Goal: Task Accomplishment & Management: Use online tool/utility

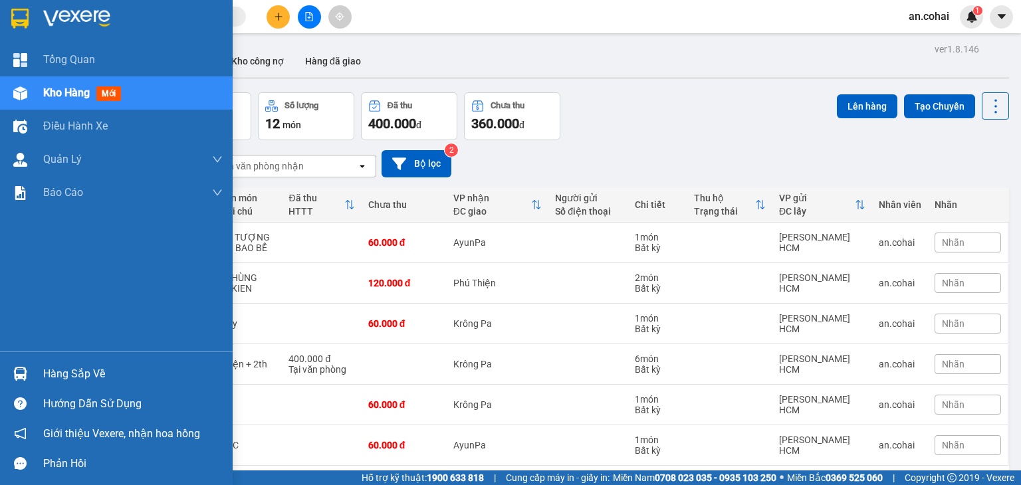
drag, startPoint x: 70, startPoint y: 362, endPoint x: 73, endPoint y: 369, distance: 7.2
click at [71, 363] on div "Hàng sắp về" at bounding box center [116, 374] width 233 height 30
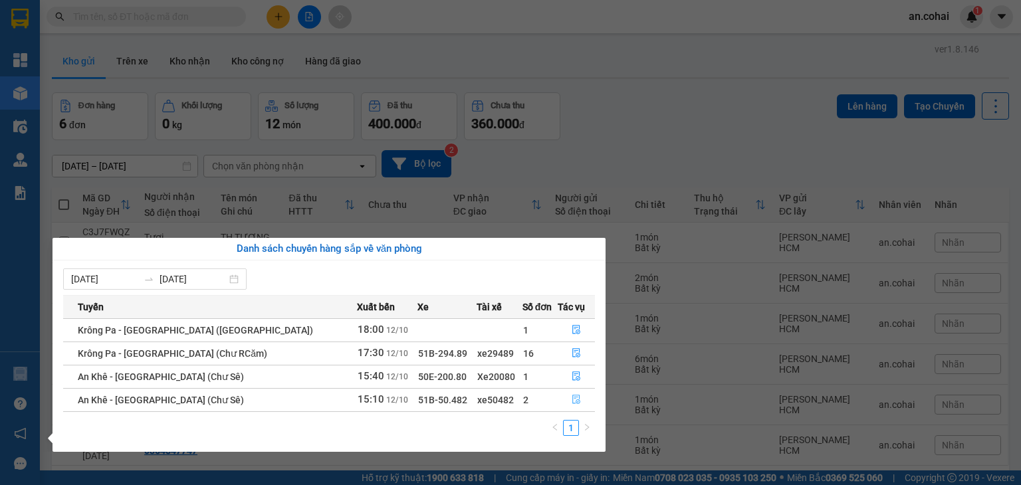
click at [573, 403] on icon "file-done" at bounding box center [576, 399] width 8 height 9
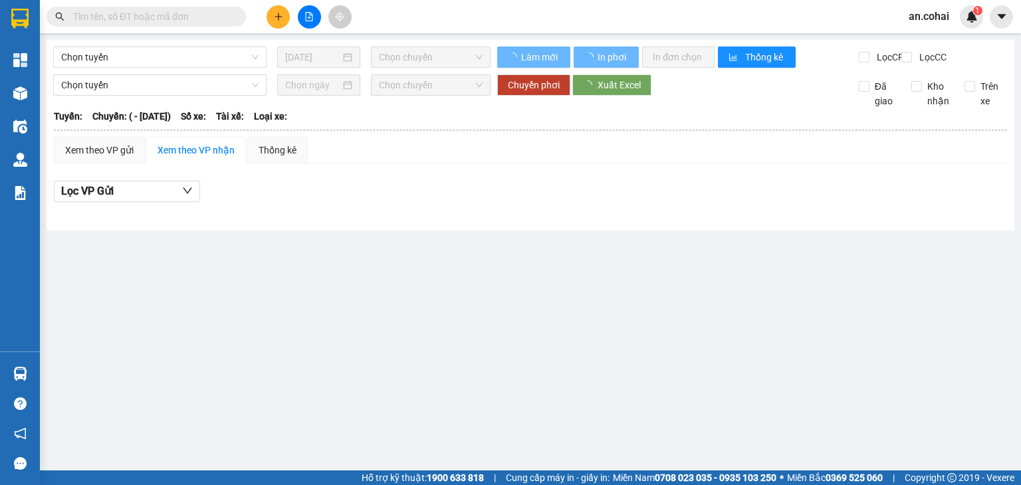
drag, startPoint x: 714, startPoint y: 304, endPoint x: 567, endPoint y: 245, distance: 157.7
click at [712, 304] on main "Chọn tuyến [DATE] Chọn chuyến Làm mới In phơi In đơn chọn Thống kê Lọc CR Lọc C…" at bounding box center [510, 235] width 1021 height 470
type input "[DATE]"
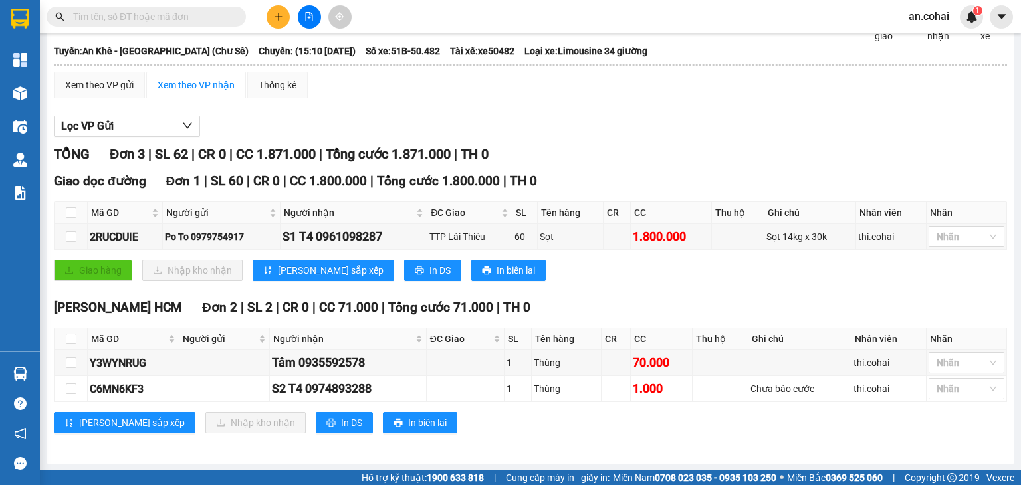
scroll to position [74, 0]
click at [316, 427] on button "In DS" at bounding box center [344, 422] width 57 height 21
click at [72, 342] on input "checkbox" at bounding box center [71, 339] width 11 height 11
checkbox input "true"
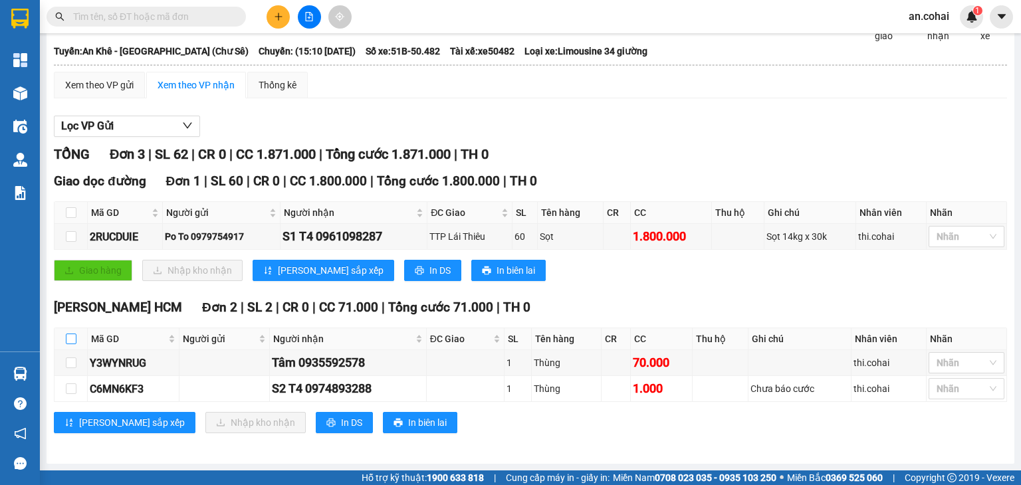
checkbox input "true"
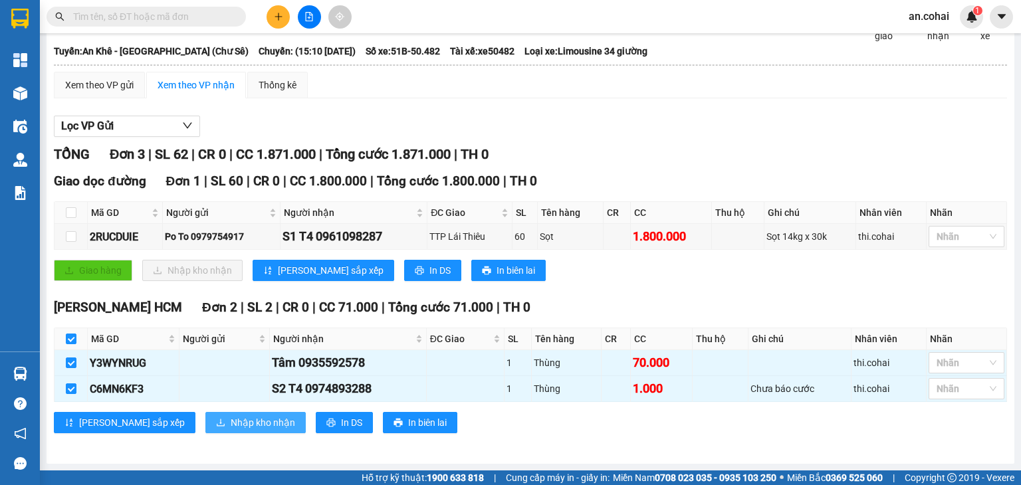
click at [231, 423] on span "Nhập kho nhận" at bounding box center [263, 422] width 64 height 15
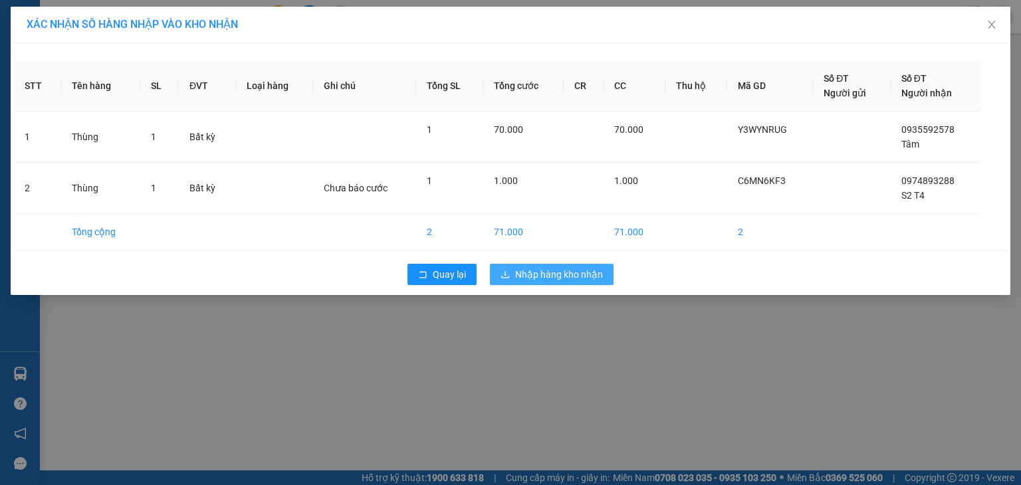
click at [562, 280] on span "Nhập hàng kho nhận" at bounding box center [559, 274] width 88 height 15
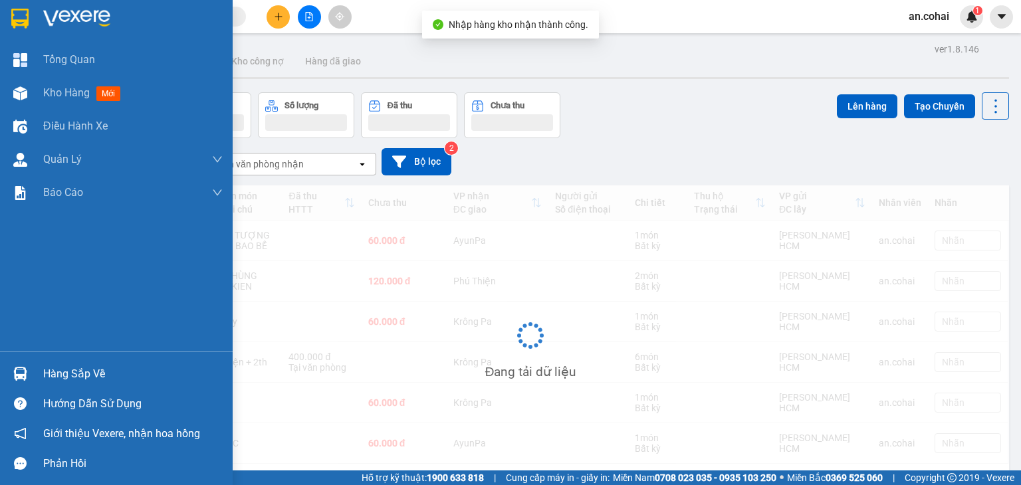
click at [29, 374] on div at bounding box center [20, 373] width 23 height 23
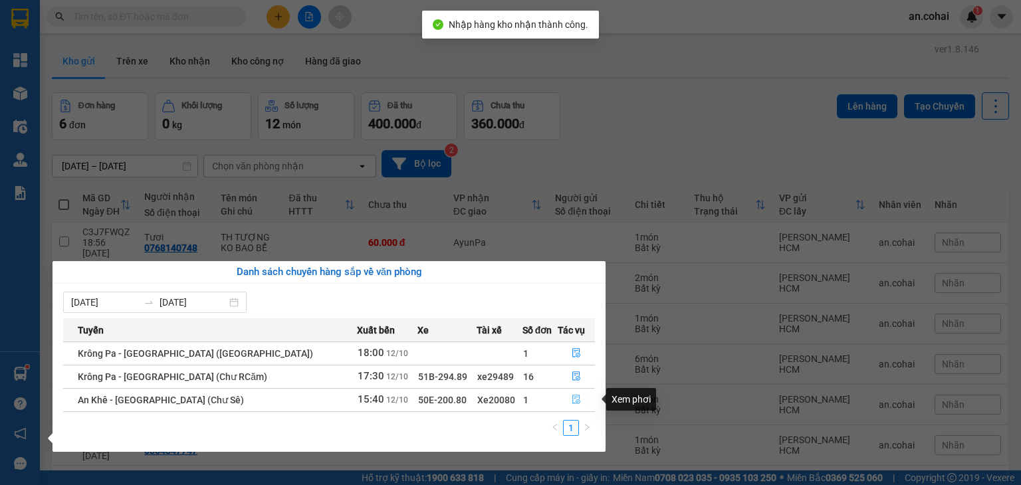
click at [571, 400] on icon "file-done" at bounding box center [575, 399] width 9 height 9
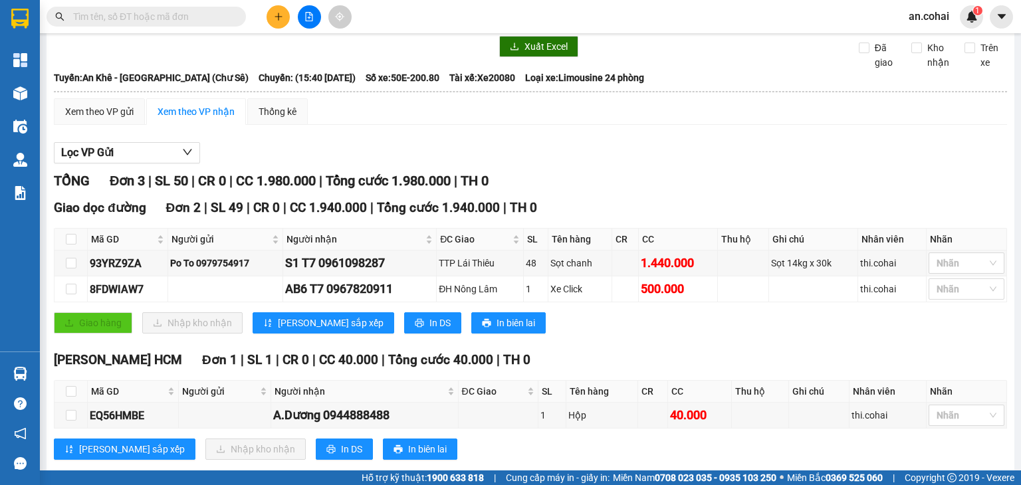
scroll to position [74, 0]
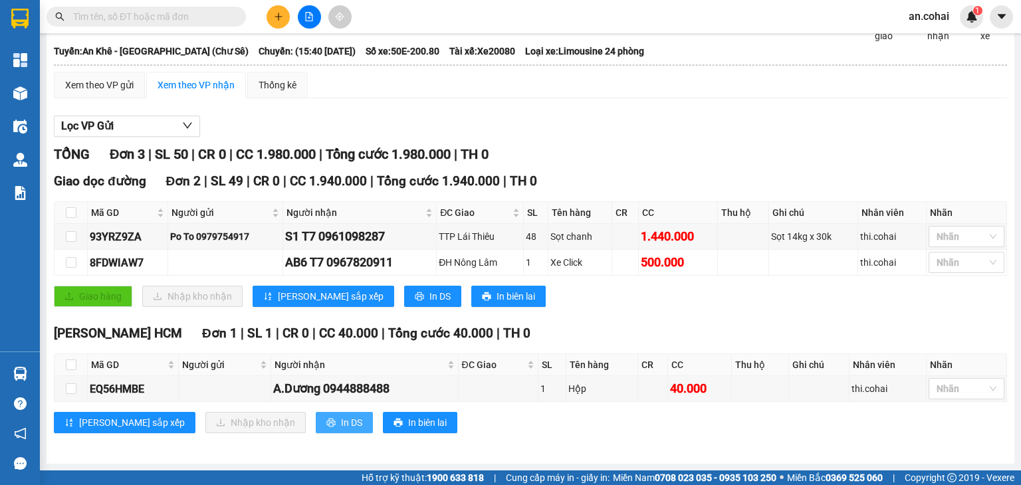
click at [341, 422] on span "In DS" at bounding box center [351, 422] width 21 height 15
click at [70, 361] on input "checkbox" at bounding box center [71, 364] width 11 height 11
checkbox input "true"
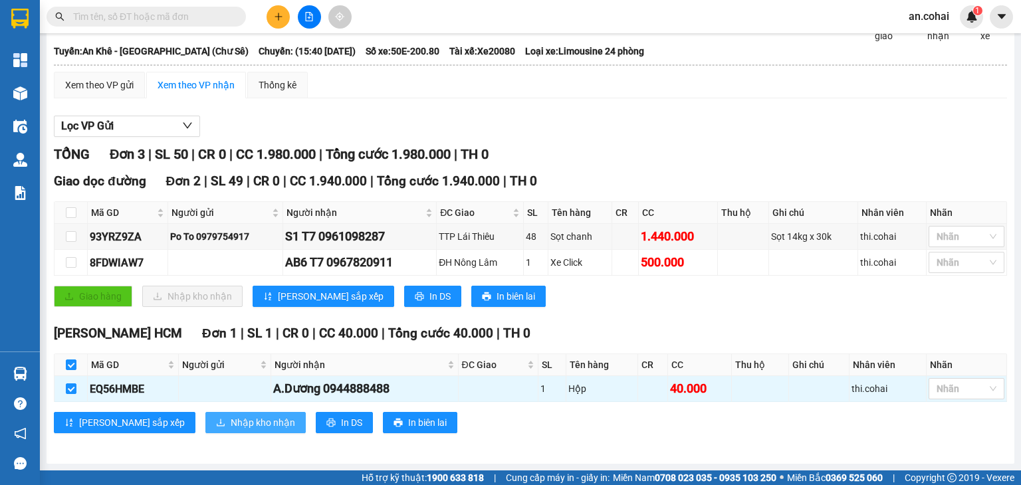
click at [231, 429] on span "Nhập kho nhận" at bounding box center [263, 422] width 64 height 15
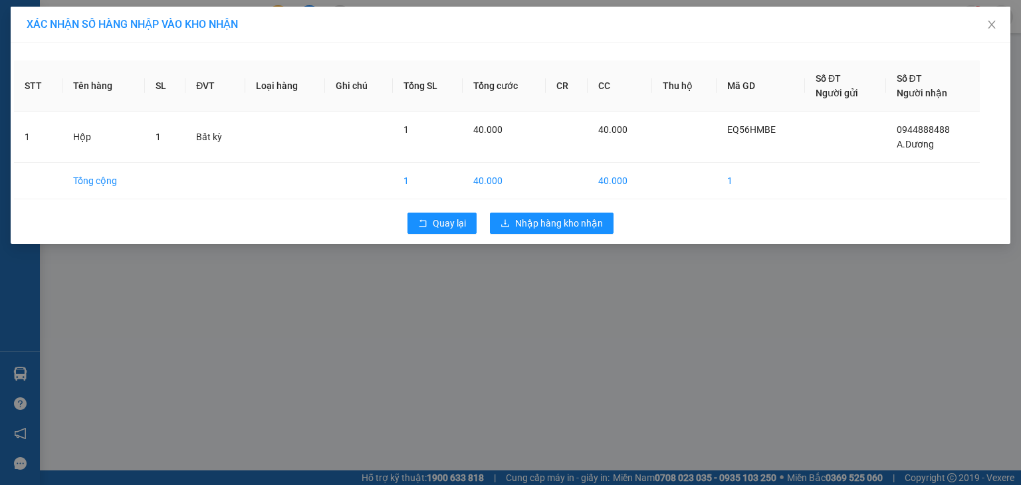
click at [585, 202] on div "STT Tên hàng SL ĐVT Loại hàng Ghi chú Tổng SL Tổng cước CR CC Thu hộ Mã GD Số Đ…" at bounding box center [510, 143] width 999 height 201
click at [584, 219] on span "Nhập hàng kho nhận" at bounding box center [559, 223] width 88 height 15
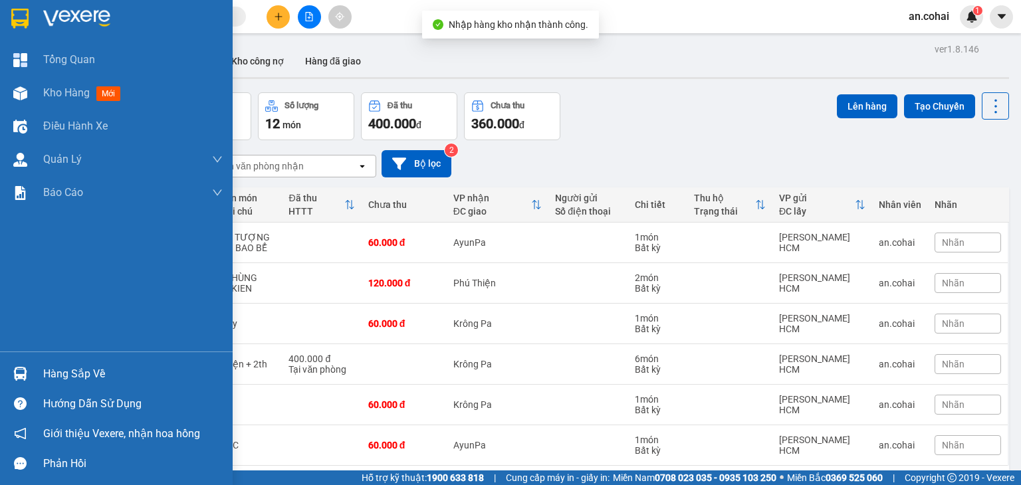
click at [20, 373] on img at bounding box center [20, 374] width 14 height 14
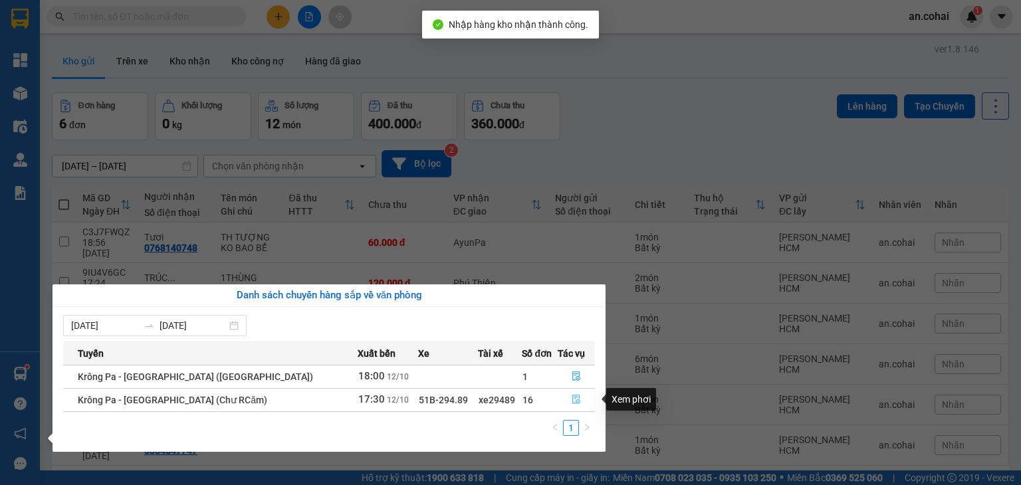
click at [578, 399] on button "button" at bounding box center [576, 399] width 36 height 21
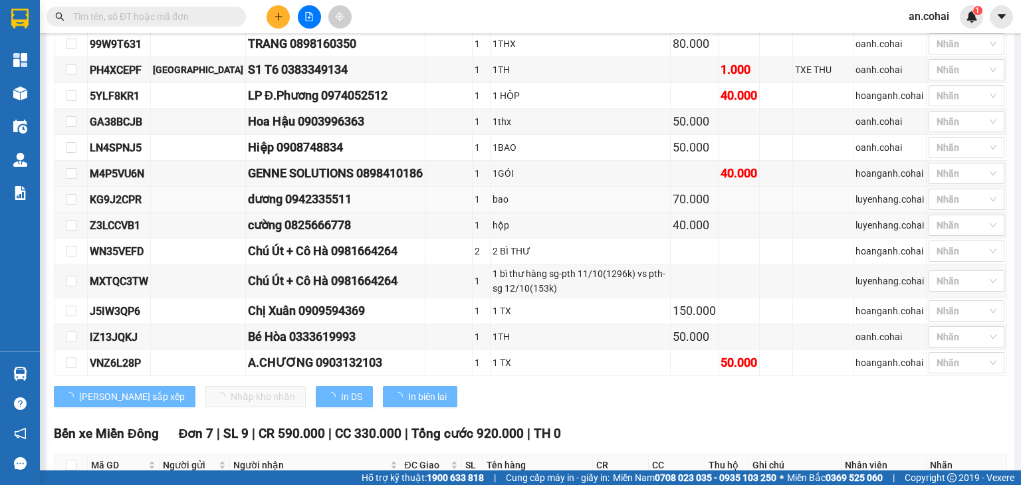
scroll to position [731, 0]
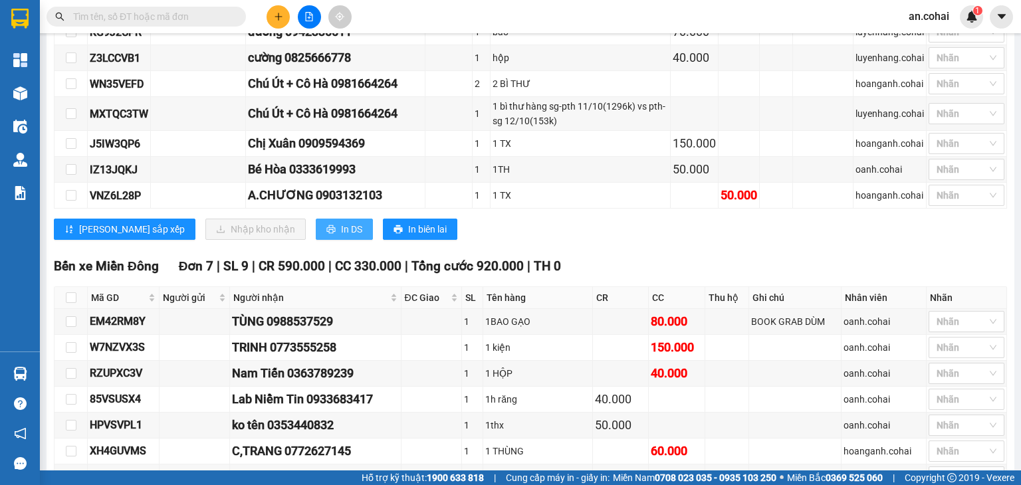
click at [316, 239] on button "In DS" at bounding box center [344, 229] width 57 height 21
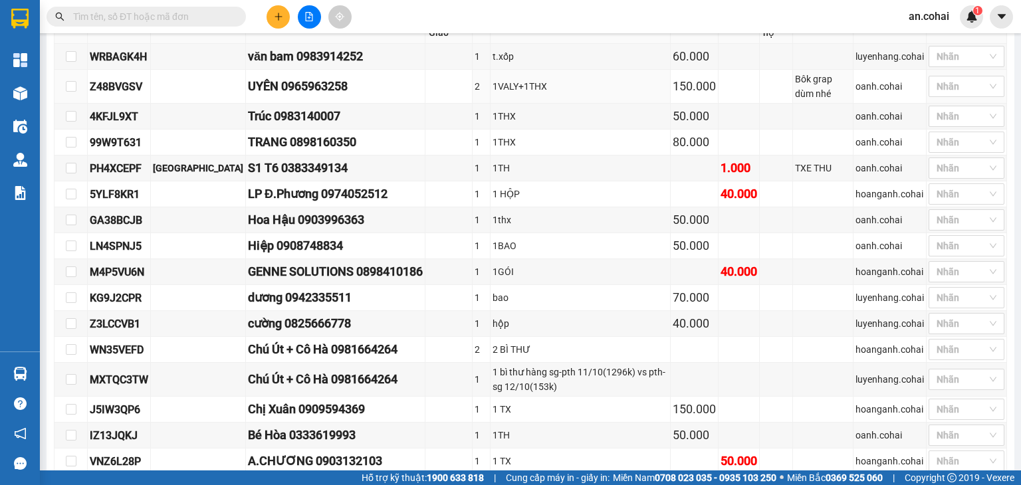
scroll to position [399, 0]
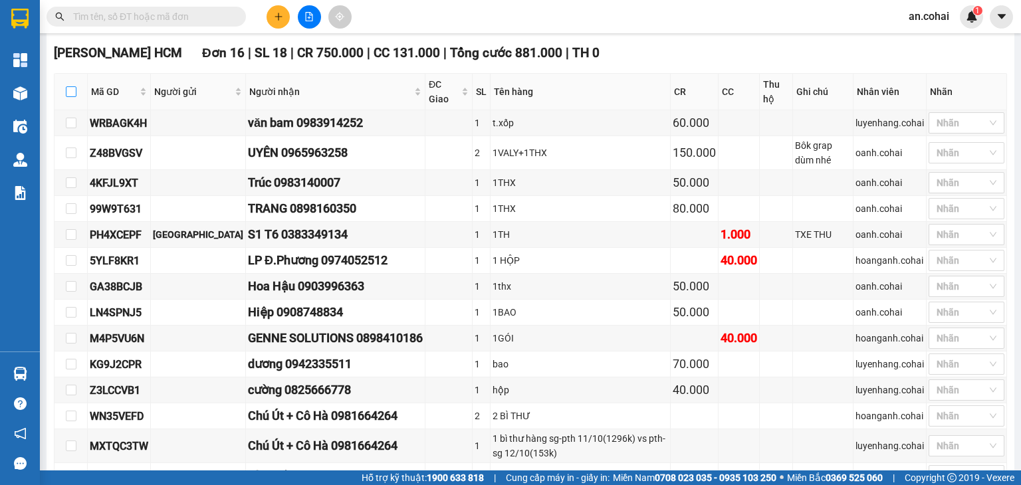
click at [70, 97] on input "checkbox" at bounding box center [71, 91] width 11 height 11
checkbox input "true"
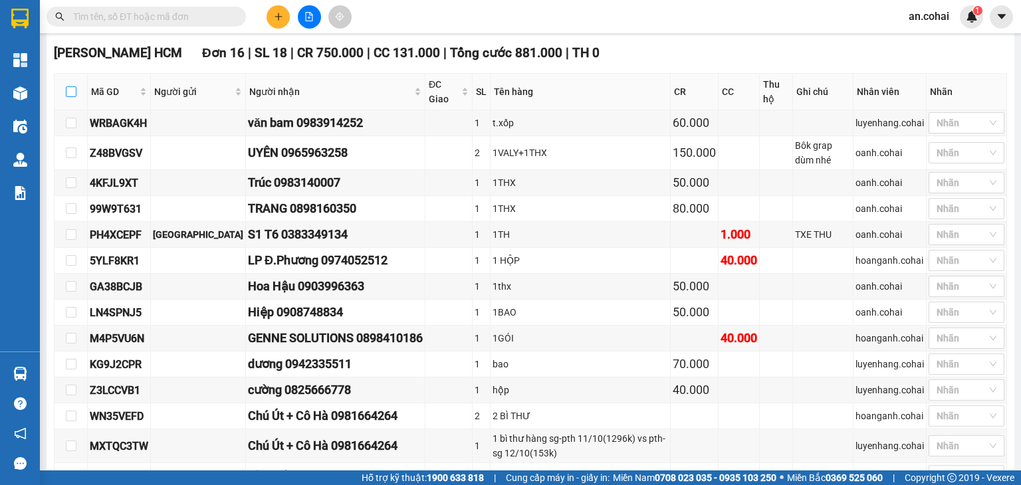
checkbox input "true"
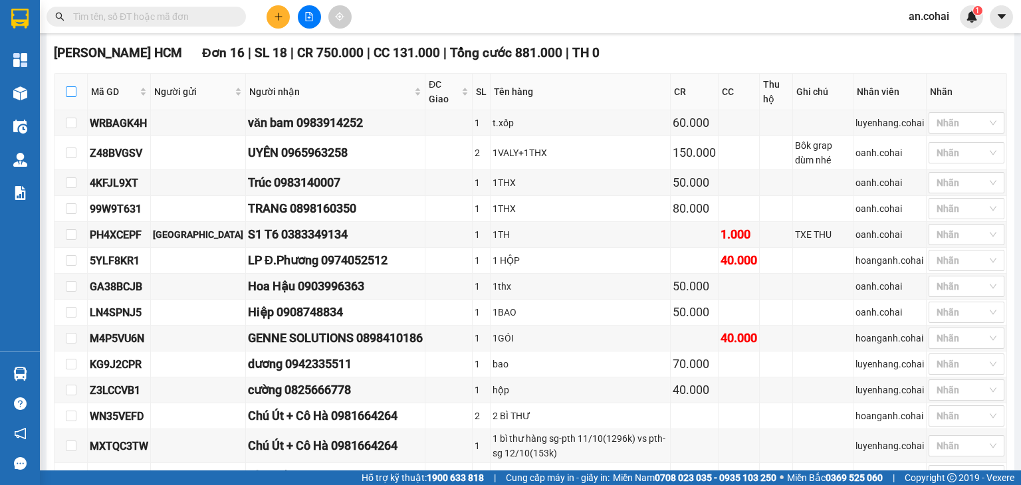
checkbox input "true"
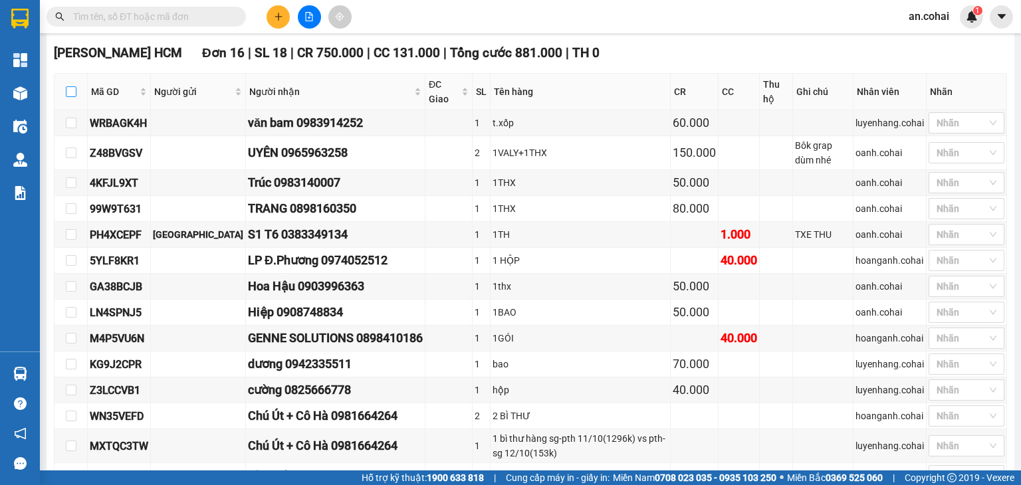
checkbox input "true"
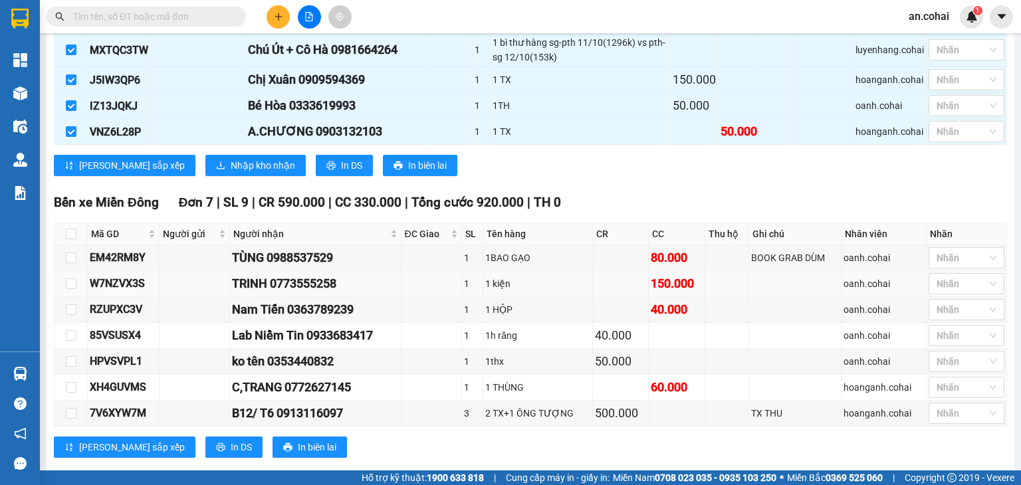
scroll to position [797, 0]
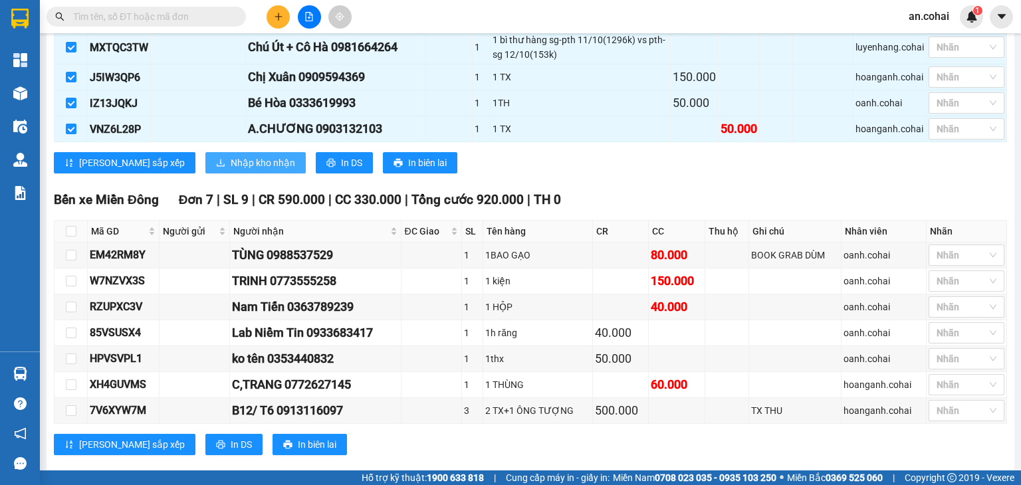
click at [231, 157] on span "Nhập kho nhận" at bounding box center [263, 162] width 64 height 15
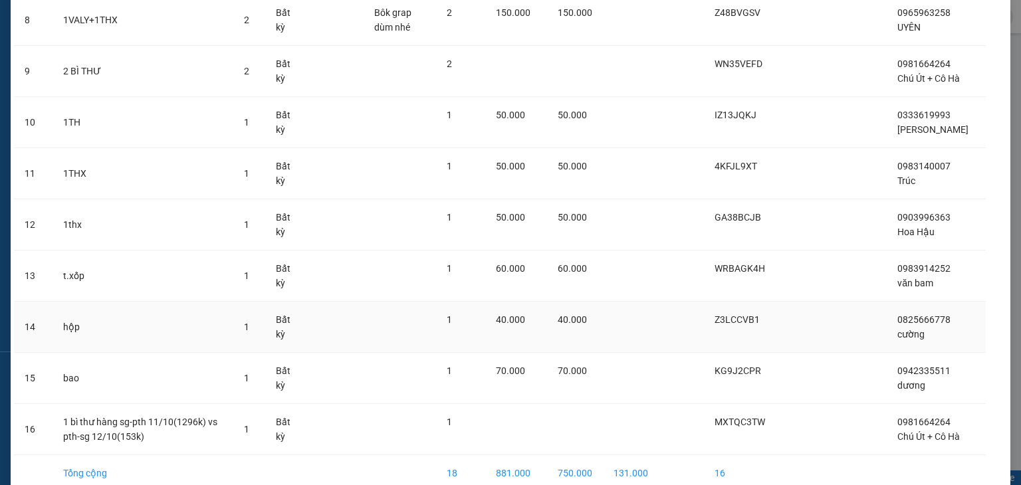
scroll to position [569, 0]
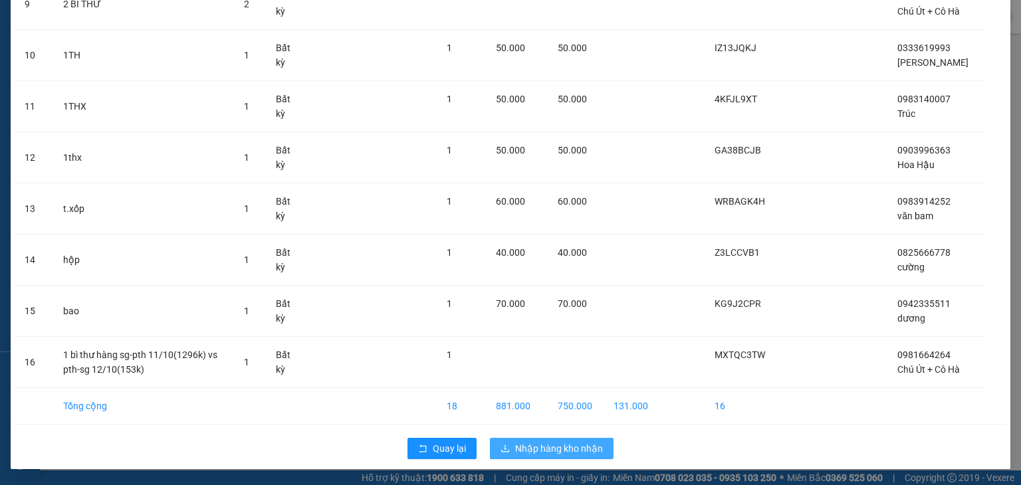
click at [548, 439] on button "Nhập hàng kho nhận" at bounding box center [552, 448] width 124 height 21
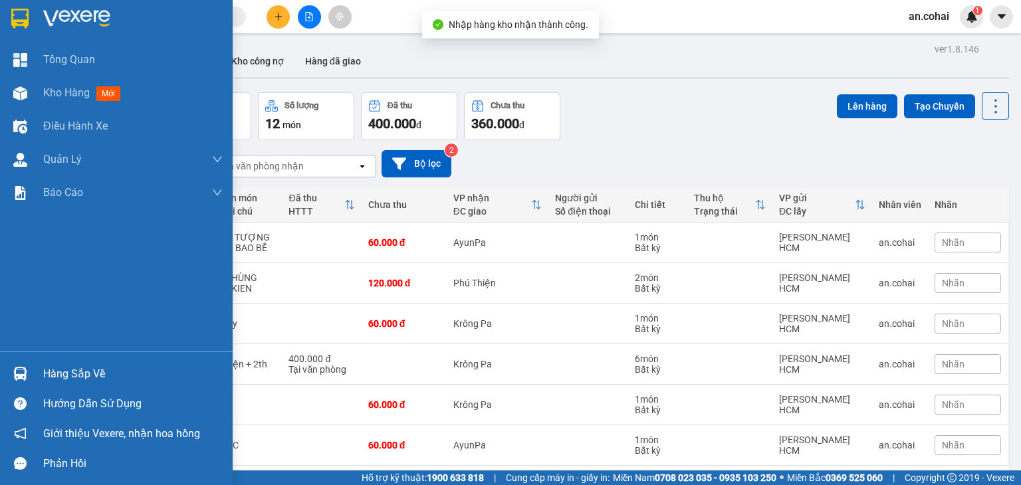
click at [26, 378] on img at bounding box center [20, 374] width 14 height 14
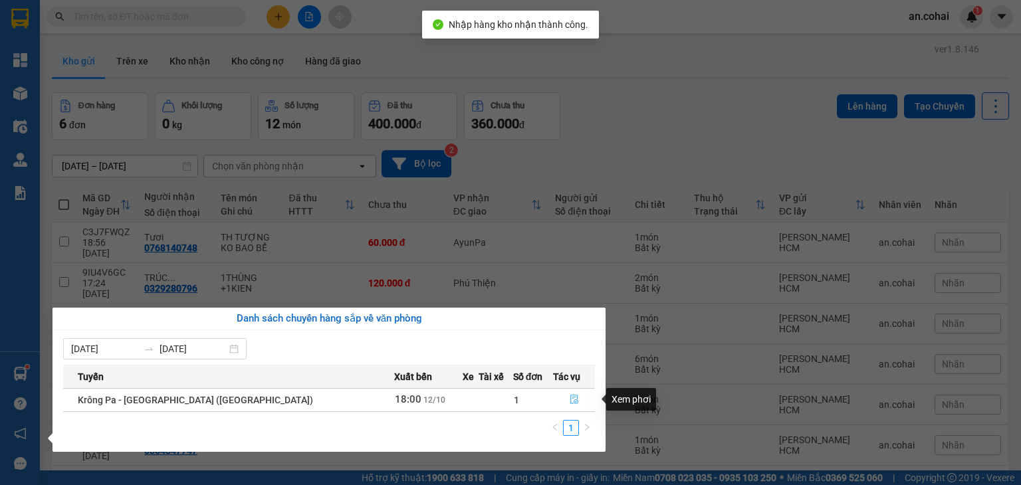
click at [566, 393] on button "button" at bounding box center [573, 399] width 41 height 21
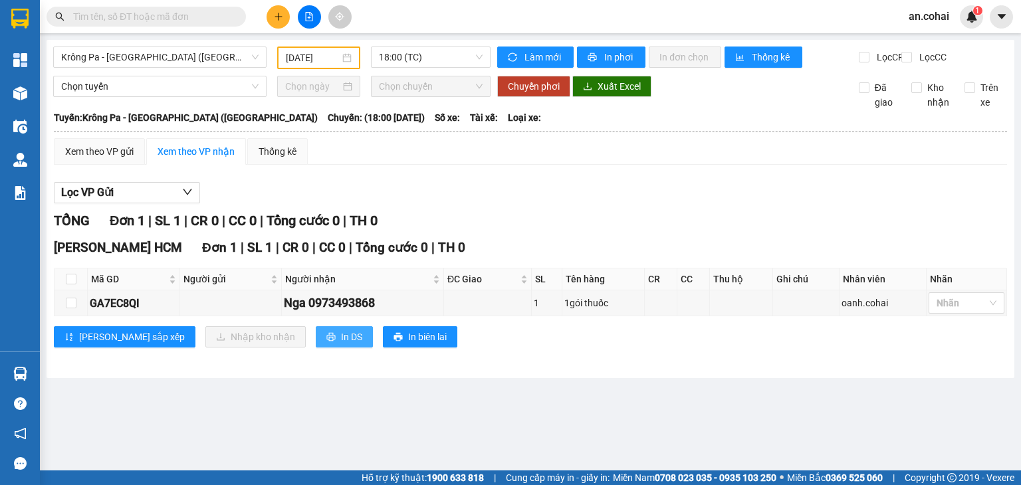
click at [341, 344] on span "In DS" at bounding box center [351, 337] width 21 height 15
